Goal: Information Seeking & Learning: Learn about a topic

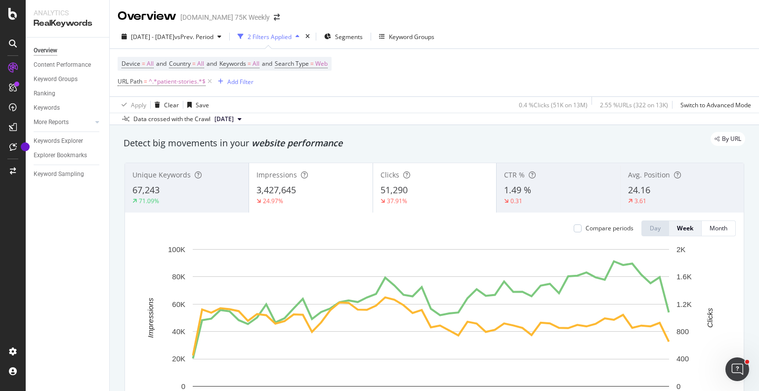
click at [119, 174] on div "Unique Keywords 67,243 71.09% Impressions 3,427,645 24.97% Clicks 51,290 37.91%…" at bounding box center [435, 303] width 632 height 297
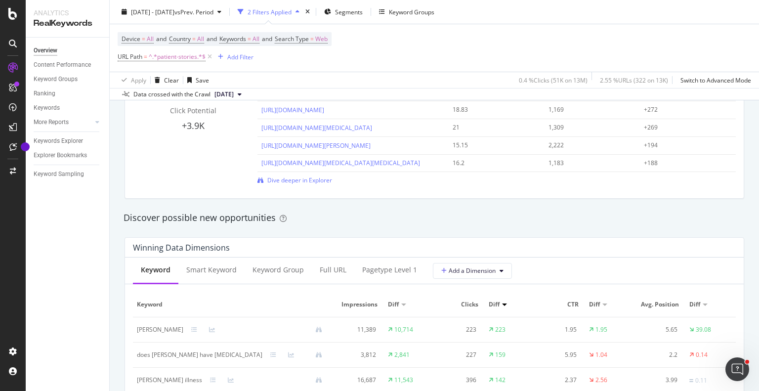
scroll to position [758, 0]
click at [326, 267] on div "Full URL" at bounding box center [333, 269] width 27 height 10
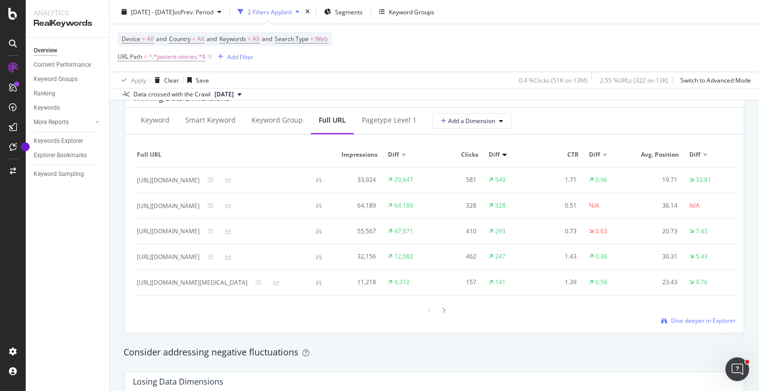
scroll to position [908, 0]
click at [679, 324] on span "Dive deeper in Explorer" at bounding box center [703, 320] width 65 height 8
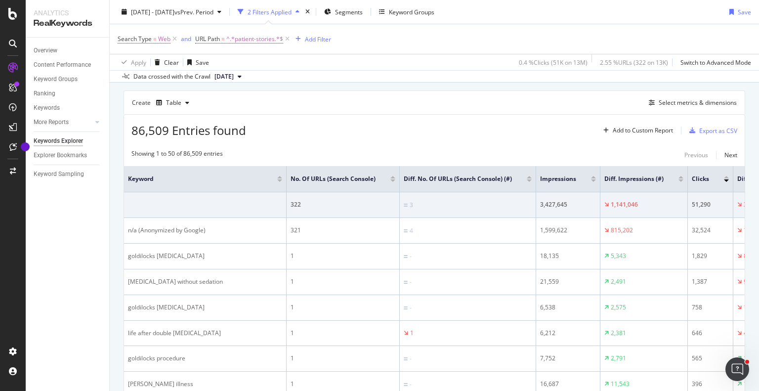
scroll to position [79, 0]
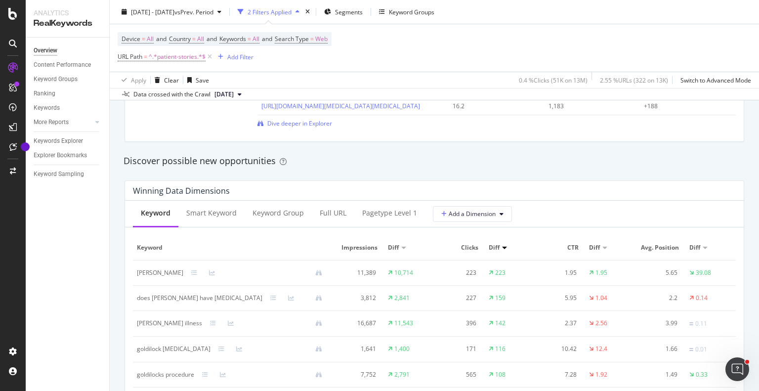
scroll to position [848, 0]
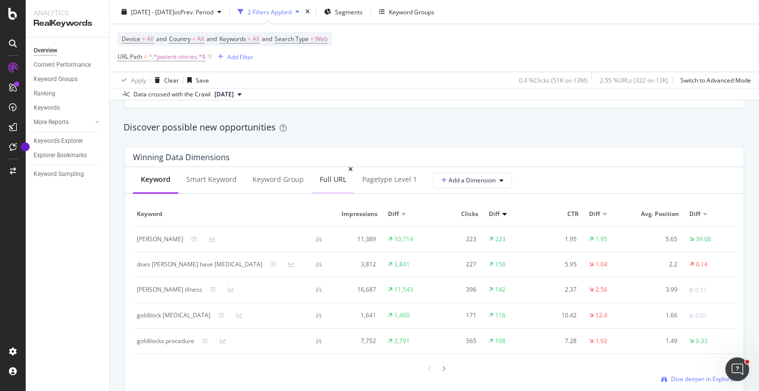
click at [336, 181] on div "Full URL" at bounding box center [333, 179] width 27 height 10
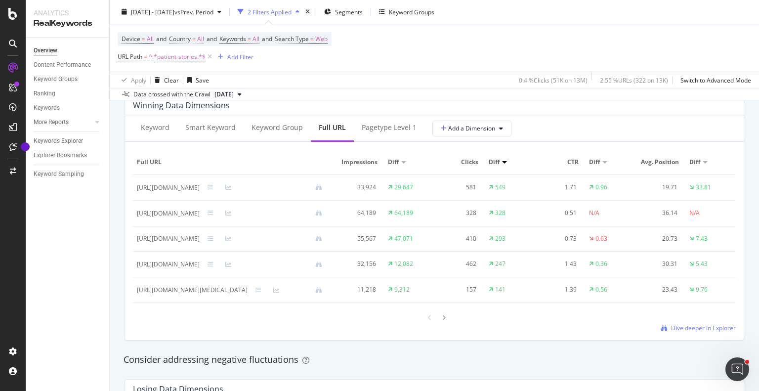
scroll to position [902, 0]
click at [683, 330] on span "Dive deeper in Explorer" at bounding box center [703, 326] width 65 height 8
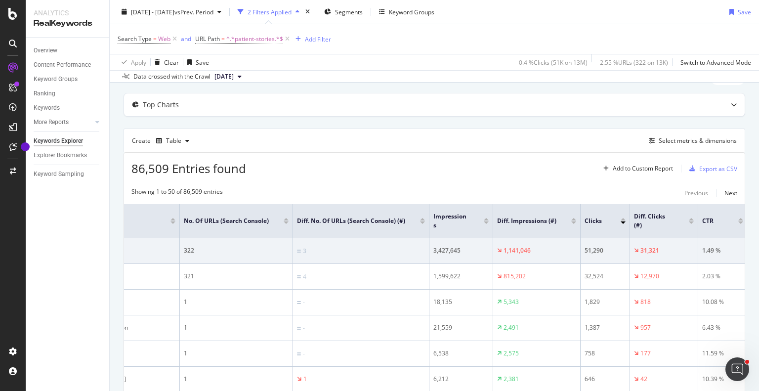
scroll to position [43, 0]
click at [675, 141] on div "Select metrics & dimensions" at bounding box center [698, 140] width 78 height 8
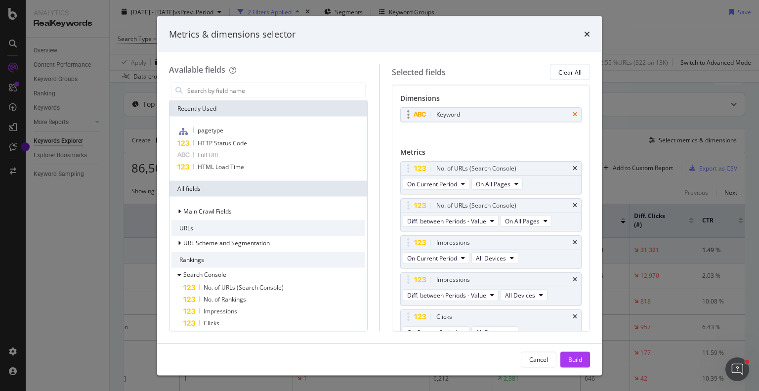
click at [573, 115] on icon "times" at bounding box center [575, 115] width 4 height 6
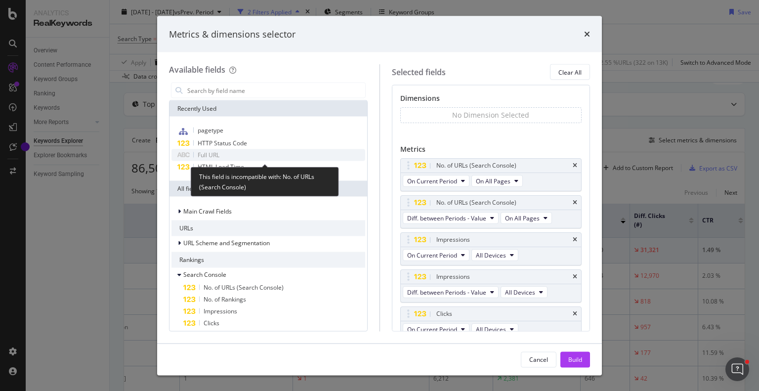
click at [214, 152] on span "Full URL" at bounding box center [209, 155] width 22 height 8
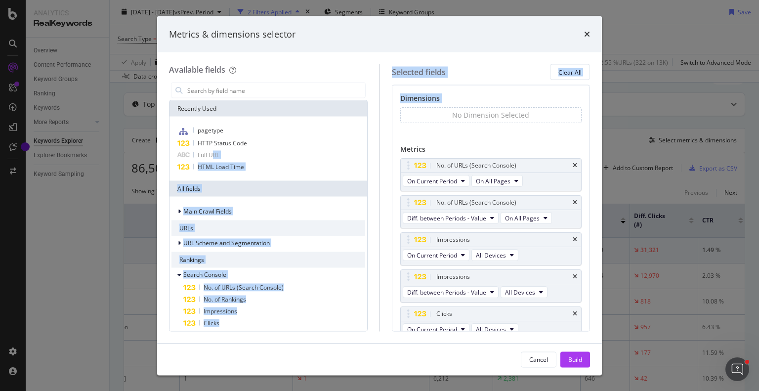
drag, startPoint x: 214, startPoint y: 152, endPoint x: 407, endPoint y: 119, distance: 196.1
click at [407, 119] on div "Available fields Recently Used pagetype HTTP Status Code Full URL HTML Load Tim…" at bounding box center [379, 197] width 421 height 267
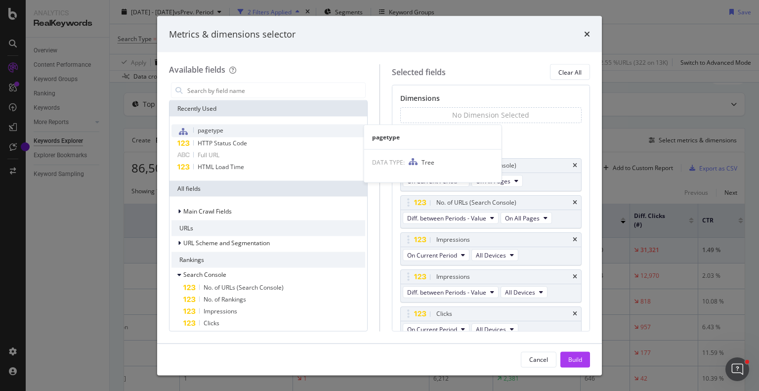
click at [296, 130] on div "pagetype" at bounding box center [269, 131] width 194 height 13
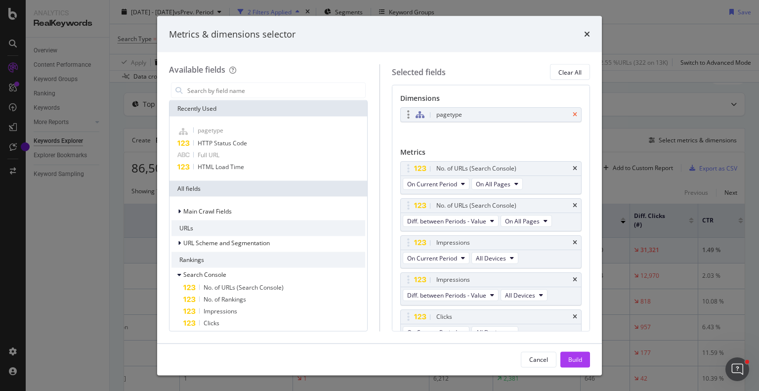
click at [573, 114] on icon "times" at bounding box center [575, 115] width 4 height 6
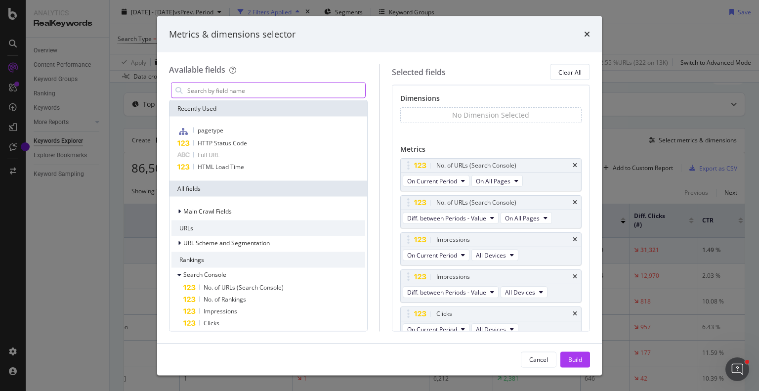
click at [254, 93] on input "modal" at bounding box center [275, 90] width 179 height 15
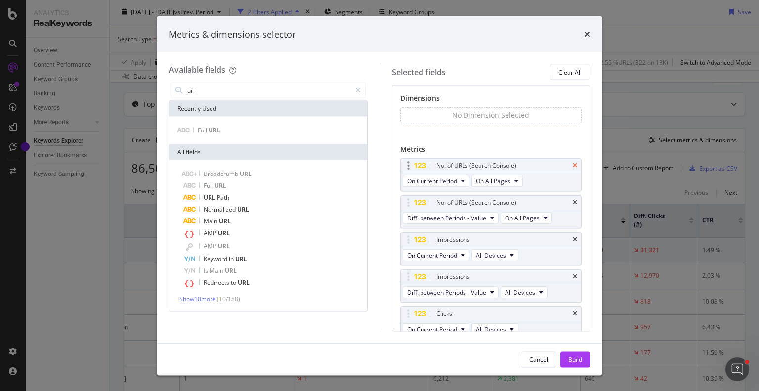
click at [573, 165] on icon "times" at bounding box center [575, 166] width 4 height 6
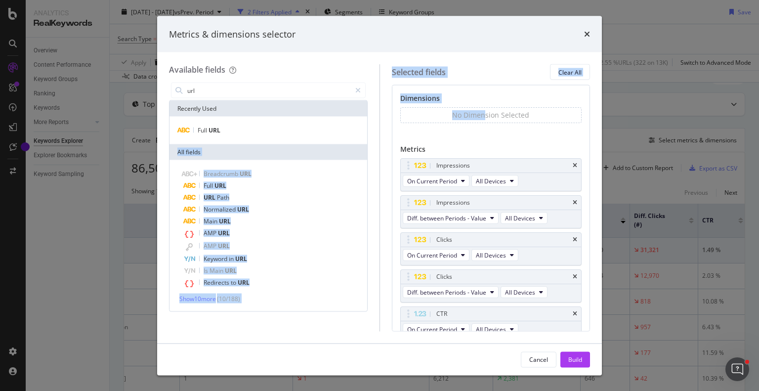
drag, startPoint x: 219, startPoint y: 130, endPoint x: 481, endPoint y: 119, distance: 262.2
click at [481, 119] on div "Available fields url Recently Used Full URL All fields Breadcrumb URL Full URL …" at bounding box center [379, 197] width 421 height 267
click at [187, 132] on icon "modal" at bounding box center [183, 131] width 13 height 6
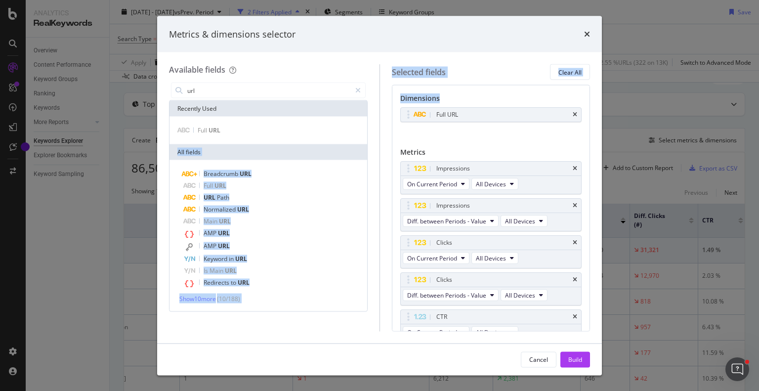
click at [382, 152] on div "Selected fields Clear All Dimensions Full URL You can use this field as a dimen…" at bounding box center [485, 197] width 211 height 267
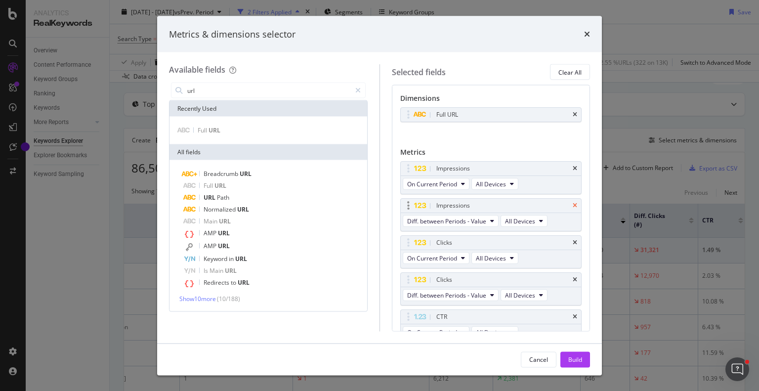
click at [573, 205] on icon "times" at bounding box center [575, 206] width 4 height 6
click at [570, 240] on div "Clicks" at bounding box center [491, 243] width 181 height 14
click at [573, 243] on icon "times" at bounding box center [575, 243] width 4 height 6
click at [573, 277] on icon "times" at bounding box center [575, 280] width 4 height 6
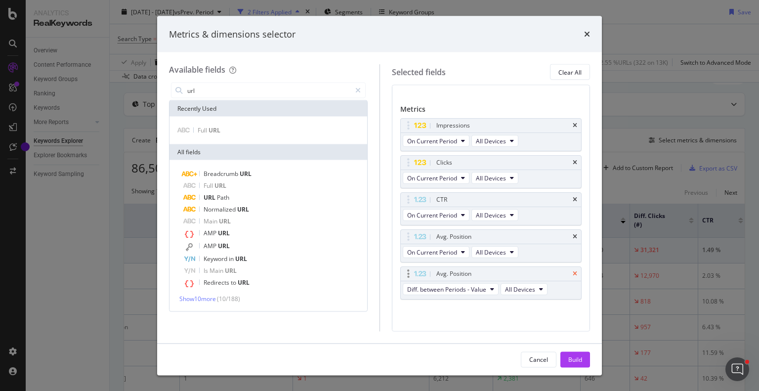
click at [573, 273] on icon "times" at bounding box center [575, 274] width 4 height 6
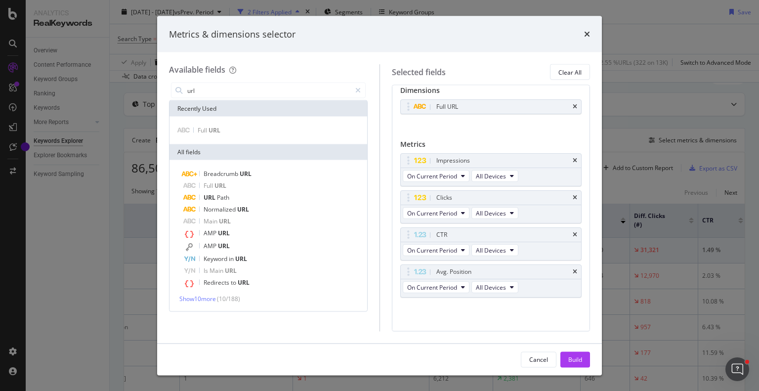
scroll to position [6, 0]
click at [240, 92] on input "url" at bounding box center [268, 90] width 165 height 15
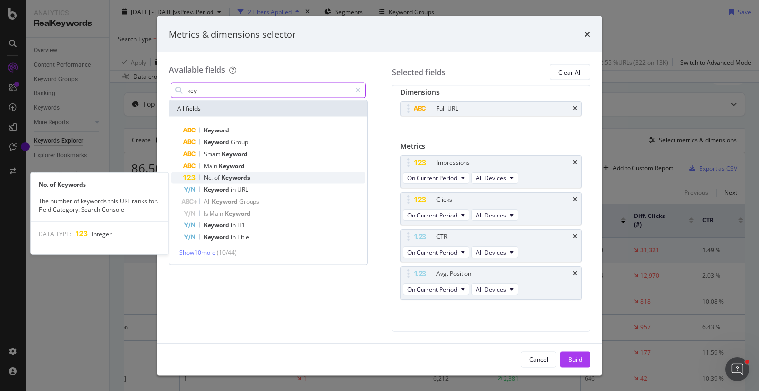
type input "key"
click at [225, 179] on span "Keywords" at bounding box center [235, 178] width 29 height 8
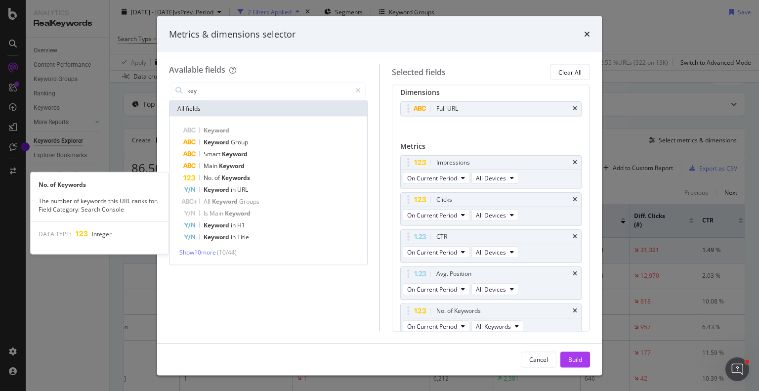
scroll to position [43, 0]
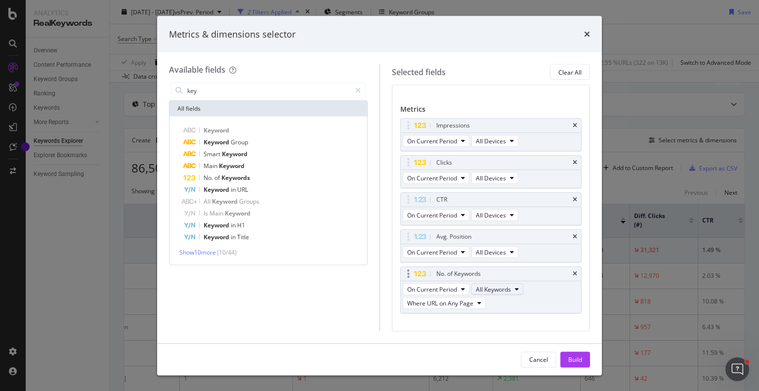
click at [515, 289] on icon "modal" at bounding box center [517, 289] width 4 height 6
click at [386, 319] on div "Selected fields Clear All Dimensions Full URL You can use this field as a dimen…" at bounding box center [485, 197] width 211 height 267
click at [232, 152] on span "Keyword" at bounding box center [235, 154] width 26 height 8
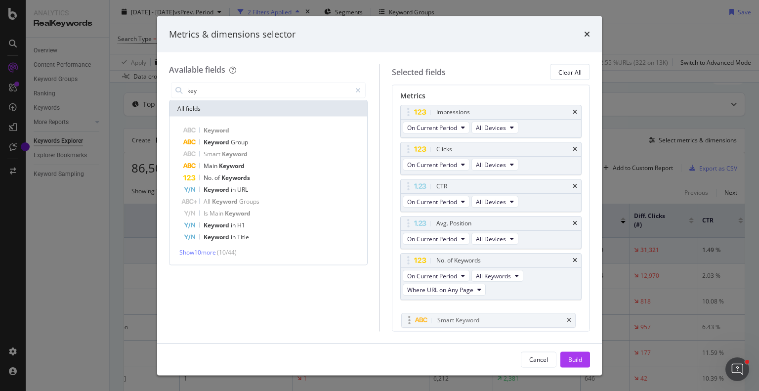
drag, startPoint x: 460, startPoint y: 134, endPoint x: 462, endPoint y: 322, distance: 187.4
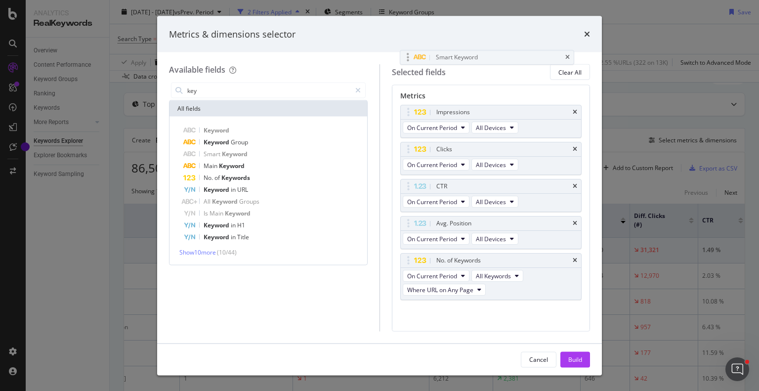
click at [462, 322] on body "Analytics RealKeywords Overview Content Performance Keyword Groups Ranking Keyw…" at bounding box center [379, 195] width 759 height 391
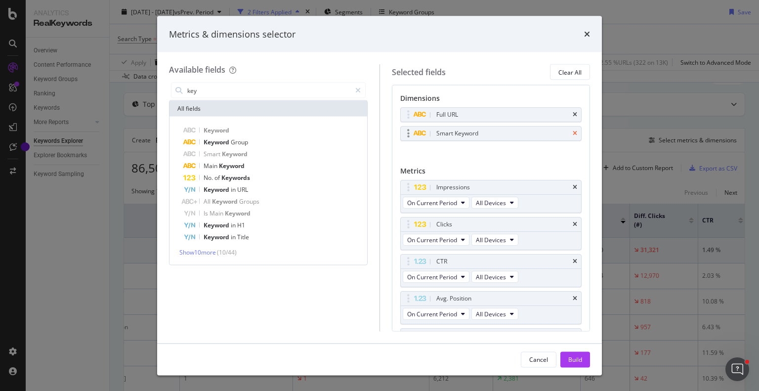
click at [573, 132] on icon "times" at bounding box center [575, 133] width 4 height 6
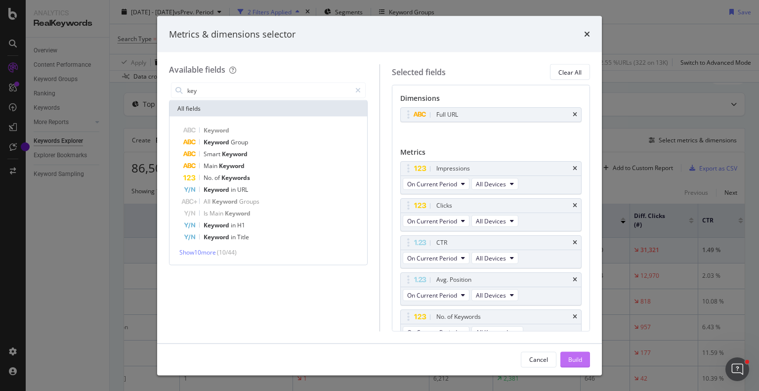
click at [578, 360] on div "Build" at bounding box center [575, 359] width 14 height 8
